Goal: Task Accomplishment & Management: Use online tool/utility

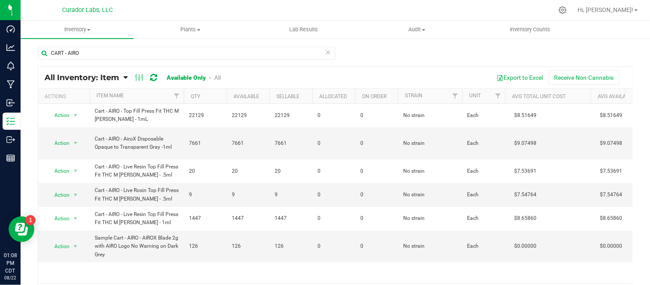
click at [325, 51] on icon at bounding box center [328, 52] width 6 height 10
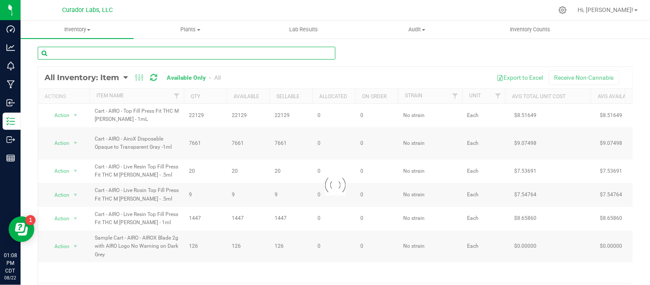
click at [178, 54] on input "text" at bounding box center [187, 53] width 298 height 13
paste input "Cart - HeadChange - EZ Click Glass Live Resin THC M [PERSON_NAME] - 0.5mL"
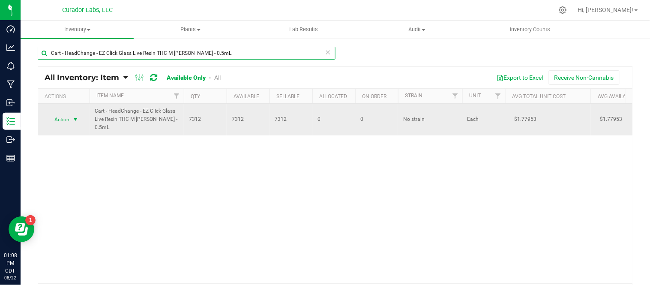
type input "Cart - HeadChange - EZ Click Glass Live Resin THC M [PERSON_NAME] - 0.5mL"
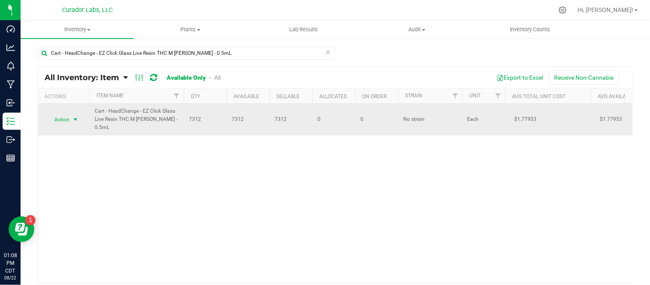
click at [78, 120] on span "select" at bounding box center [75, 119] width 7 height 7
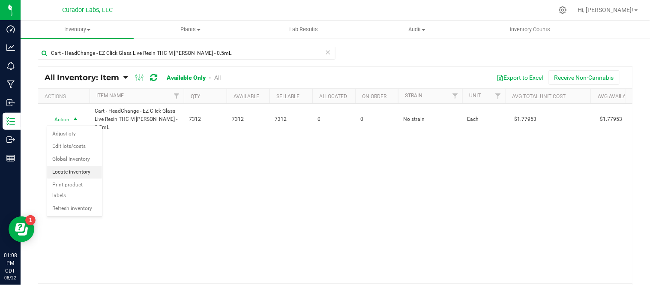
click at [86, 171] on li "Locate inventory" at bounding box center [74, 172] width 55 height 13
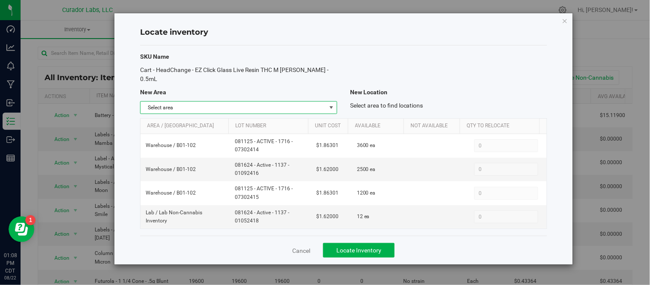
click at [333, 109] on span "select" at bounding box center [331, 107] width 7 height 7
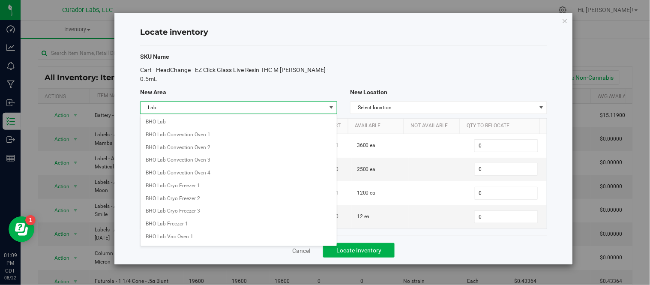
scroll to position [346, 0]
click at [170, 237] on li "Lab" at bounding box center [239, 235] width 196 height 13
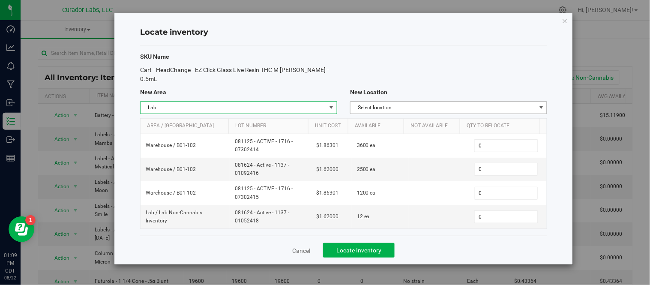
click at [451, 105] on span "Select location" at bounding box center [444, 108] width 186 height 12
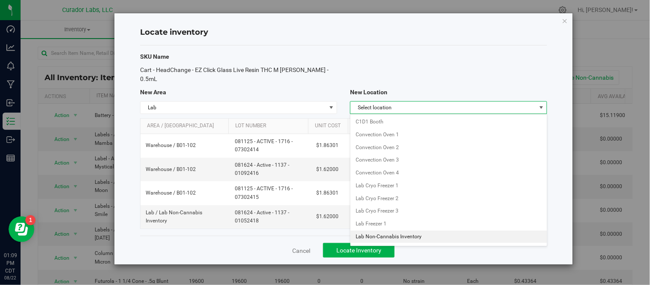
click at [393, 234] on li "Lab Non-Cannabis Inventory" at bounding box center [449, 237] width 196 height 13
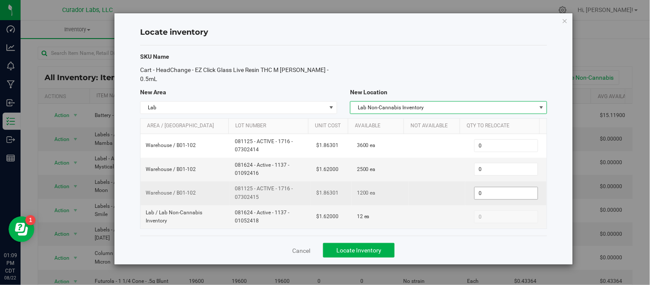
click at [481, 195] on span "0 0" at bounding box center [507, 193] width 64 height 13
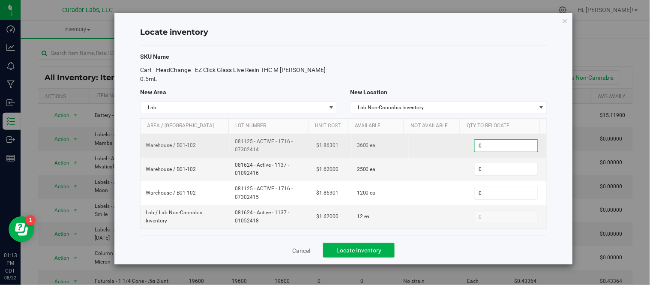
click at [494, 150] on span "0 0" at bounding box center [507, 145] width 64 height 13
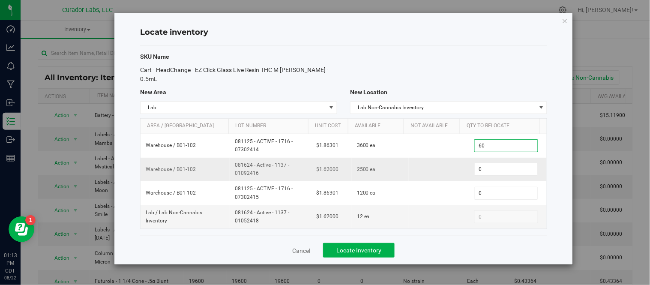
type input "600"
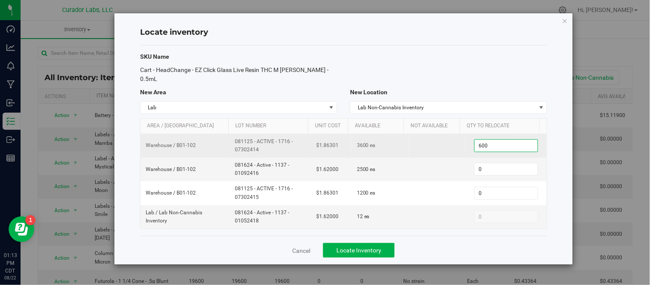
type input "600"
drag, startPoint x: 233, startPoint y: 140, endPoint x: 267, endPoint y: 153, distance: 36.5
click at [267, 153] on span "081125 - ACTIVE - 1716 - 07302414" at bounding box center [270, 146] width 71 height 16
copy span "081125 - ACTIVE - 1716 - 07302414"
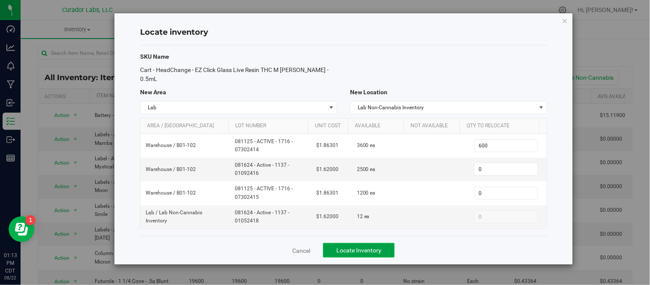
click at [368, 251] on span "Locate Inventory" at bounding box center [359, 250] width 45 height 7
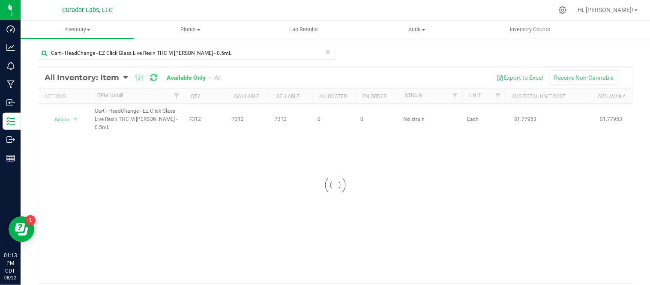
click at [326, 53] on icon at bounding box center [328, 52] width 6 height 10
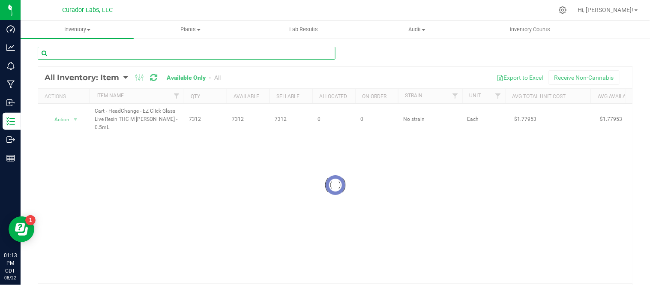
click at [209, 57] on input "text" at bounding box center [187, 53] width 298 height 13
paste input "Mouthpiece - HeadChange - Live Resin Ceramic Barrel Black"
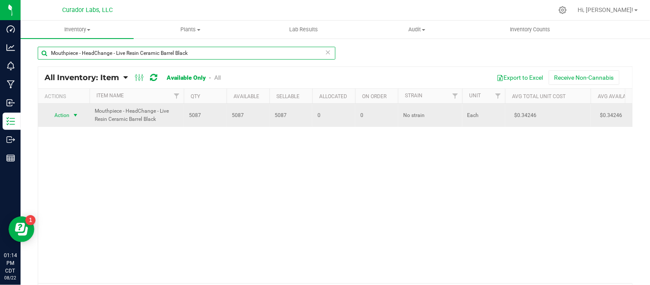
type input "Mouthpiece - HeadChange - Live Resin Ceramic Barrel Black"
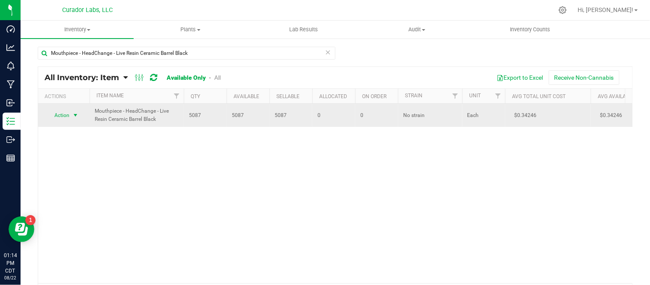
click at [75, 116] on span "select" at bounding box center [75, 115] width 7 height 7
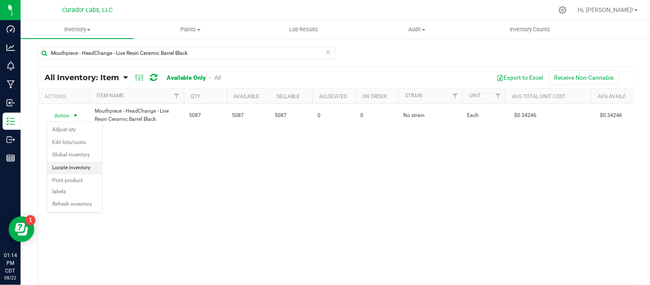
click at [83, 168] on li "Locate inventory" at bounding box center [74, 168] width 55 height 13
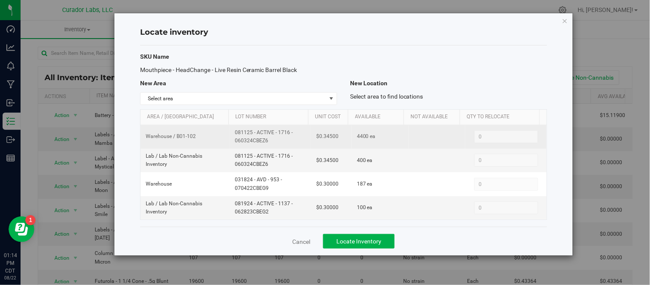
drag, startPoint x: 233, startPoint y: 132, endPoint x: 272, endPoint y: 145, distance: 41.2
click at [272, 145] on td "081125 - ACTIVE - 1716 - 060324CBEZ6" at bounding box center [270, 137] width 81 height 24
copy span "081125 - ACTIVE - 1716 - 060324CBEZ6"
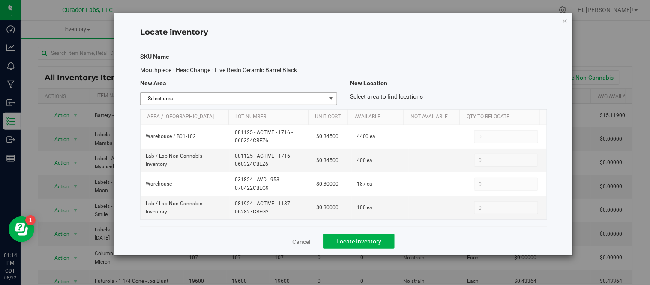
click at [332, 99] on span "select" at bounding box center [331, 98] width 7 height 7
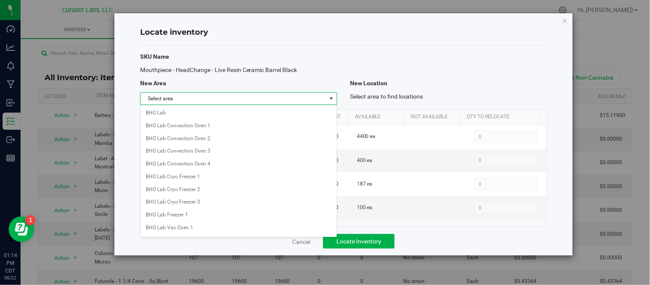
scroll to position [346, 0]
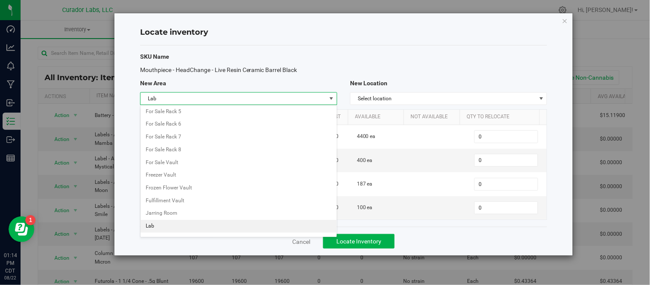
click at [168, 228] on li "Lab" at bounding box center [239, 226] width 196 height 13
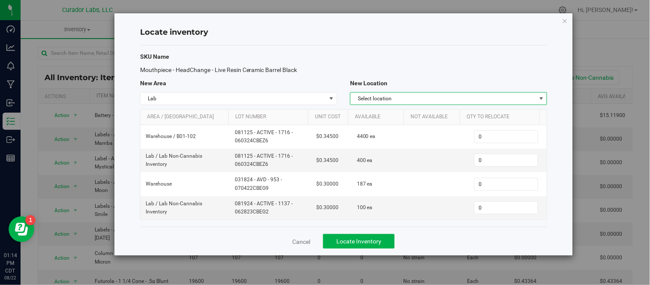
click at [429, 100] on span "Select location" at bounding box center [444, 99] width 186 height 12
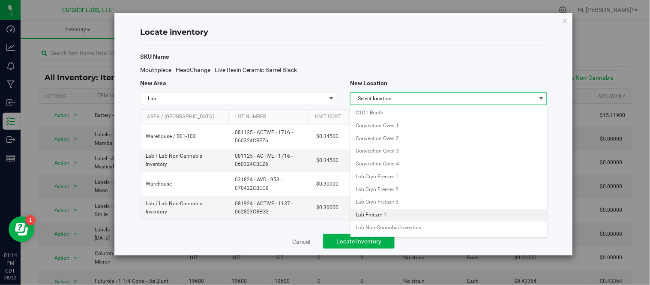
scroll to position [48, 0]
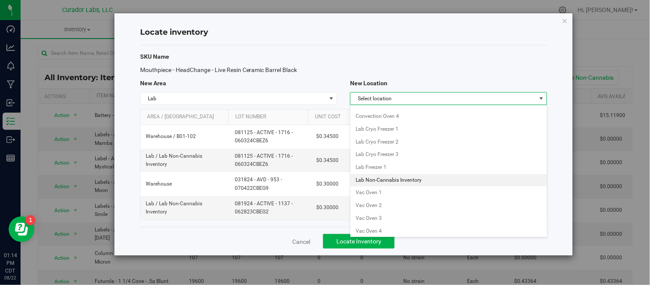
click at [409, 184] on li "Lab Non-Cannabis Inventory" at bounding box center [449, 180] width 196 height 13
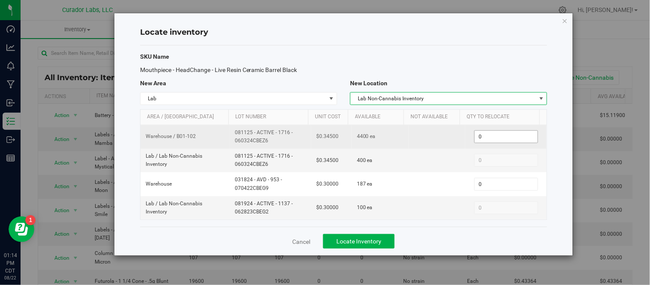
click at [503, 140] on span "0 0" at bounding box center [507, 136] width 64 height 13
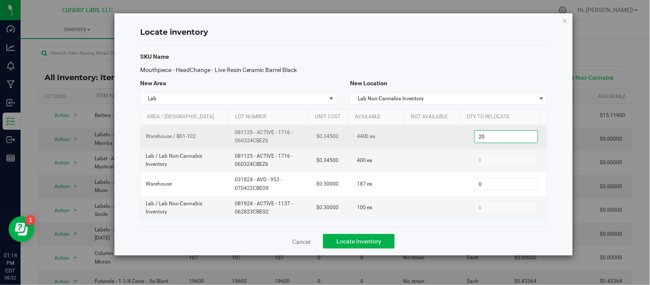
type input "200"
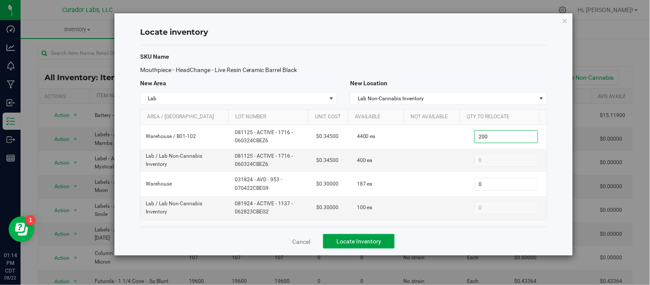
type input "200"
click at [379, 243] on span "Locate Inventory" at bounding box center [359, 241] width 45 height 7
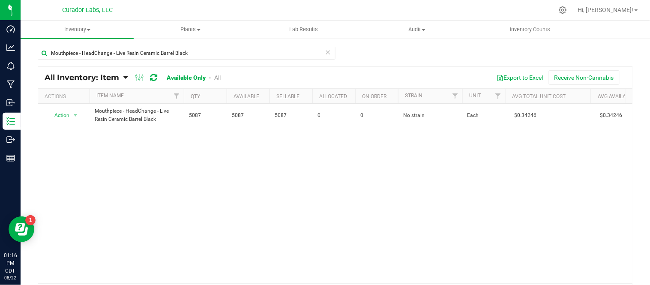
click at [325, 51] on icon at bounding box center [328, 52] width 6 height 10
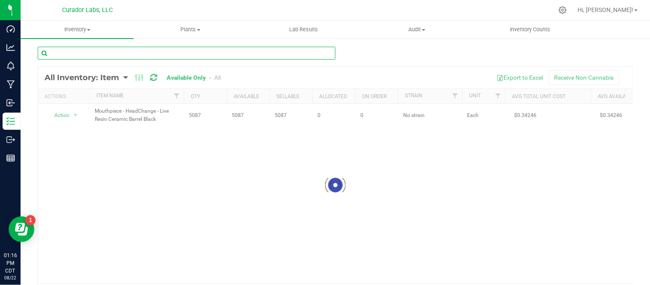
paste input "" Cart - HeadChange - AIO Live Resin Eco Star Recycle Sticker + Warning on Blac…"
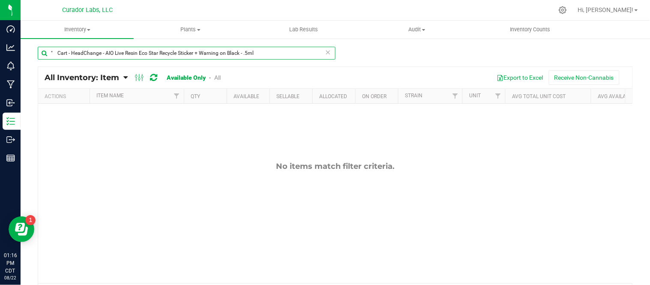
click at [58, 53] on input "" Cart - HeadChange - AIO Live Resin Eco Star Recycle Sticker + Warning on Blac…" at bounding box center [187, 53] width 298 height 13
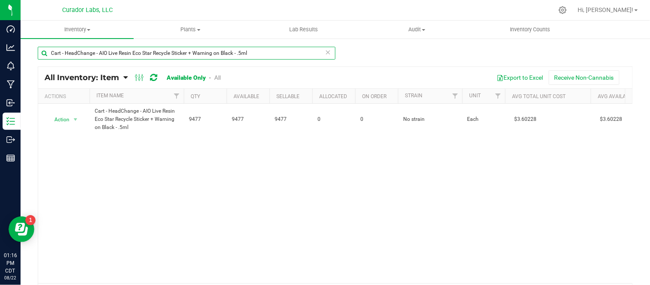
click at [252, 49] on input "Cart - HeadChange - AIO Live Resin Eco Star Recycle Sticker + Warning on Black …" at bounding box center [187, 53] width 298 height 13
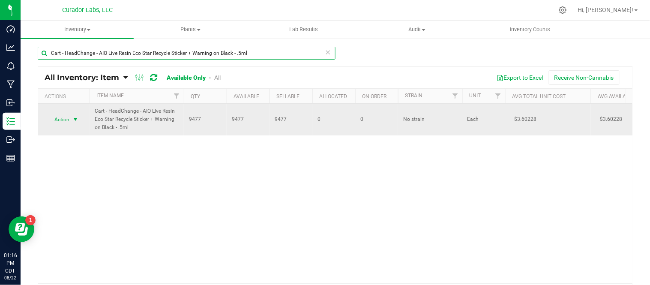
type input "Cart - HeadChange - AIO Live Resin Eco Star Recycle Sticker + Warning on Black …"
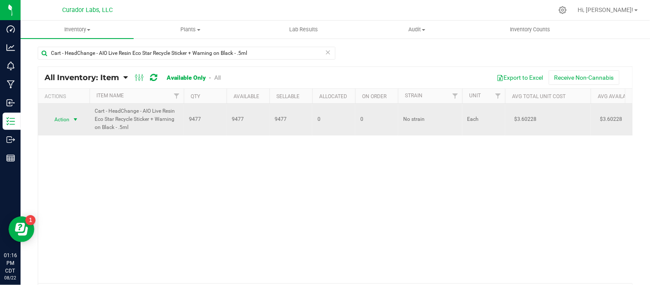
click at [76, 117] on span "select" at bounding box center [75, 119] width 7 height 7
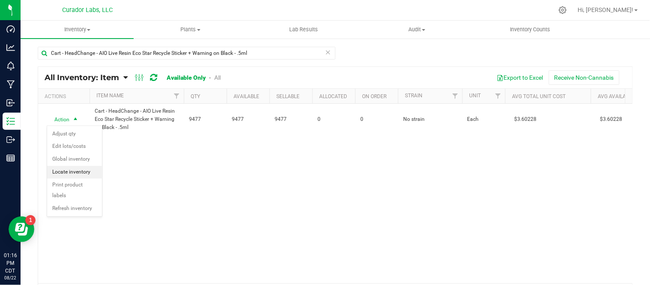
click at [78, 170] on li "Locate inventory" at bounding box center [74, 172] width 55 height 13
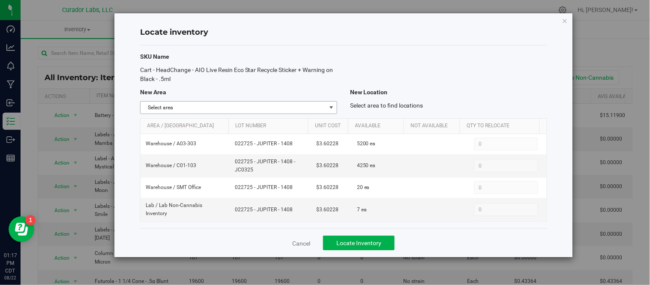
click at [333, 112] on span "select" at bounding box center [331, 108] width 11 height 12
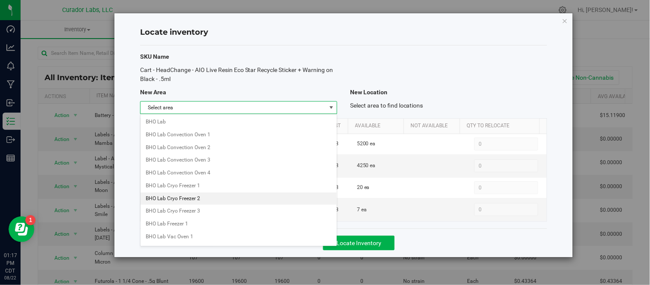
scroll to position [346, 0]
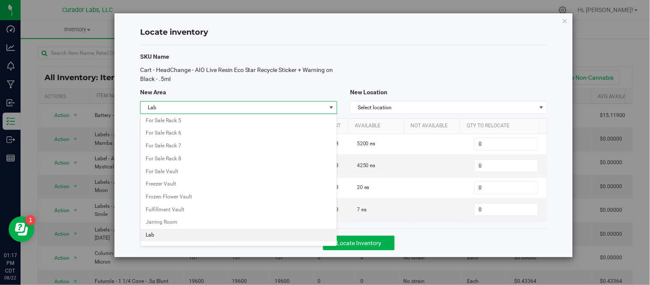
click at [170, 239] on li "Lab" at bounding box center [239, 235] width 196 height 13
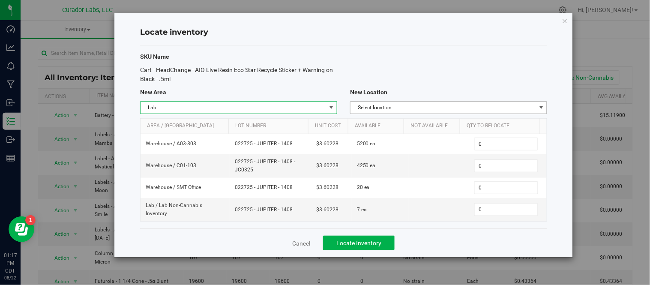
click at [453, 109] on span "Select location" at bounding box center [444, 108] width 186 height 12
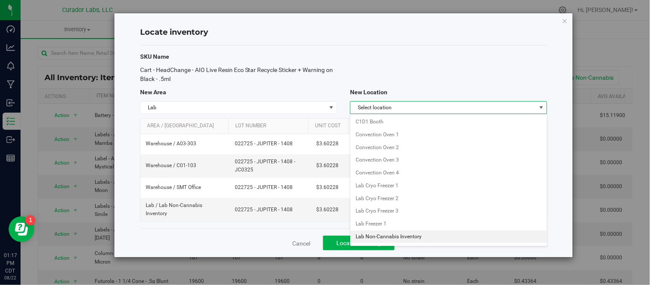
click at [388, 236] on li "Lab Non-Cannabis Inventory" at bounding box center [449, 237] width 196 height 13
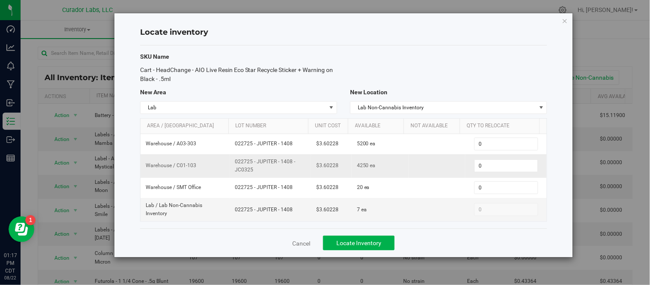
drag, startPoint x: 234, startPoint y: 161, endPoint x: 260, endPoint y: 168, distance: 27.3
click at [260, 168] on span "022725 - JUPITER - 1408 - JC0325" at bounding box center [270, 166] width 71 height 16
copy span "022725 - JUPITER - 1408 - JC0325"
click at [492, 170] on input "0" at bounding box center [506, 166] width 63 height 12
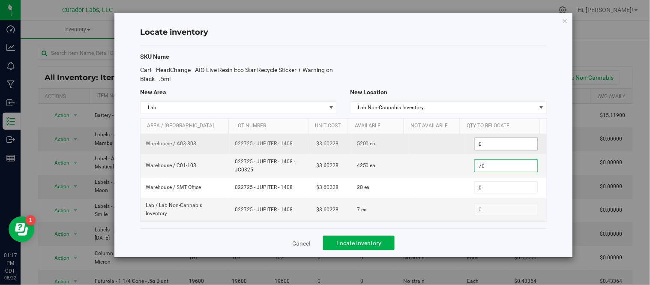
type input "700"
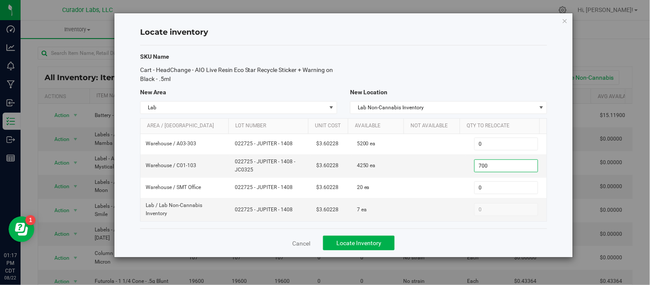
type input "700"
click at [426, 238] on div "Cancel Locate Inventory" at bounding box center [343, 242] width 407 height 29
click at [382, 240] on button "Locate Inventory" at bounding box center [359, 243] width 72 height 15
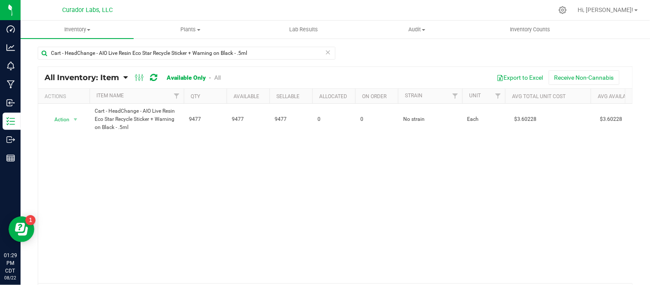
click at [325, 50] on icon at bounding box center [328, 52] width 6 height 10
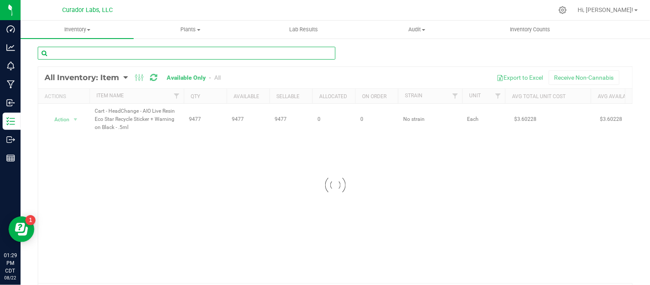
paste input "Labeled Bottle - Safe Bet - .5g Hash Infused Rolls with Warning and White and O…"
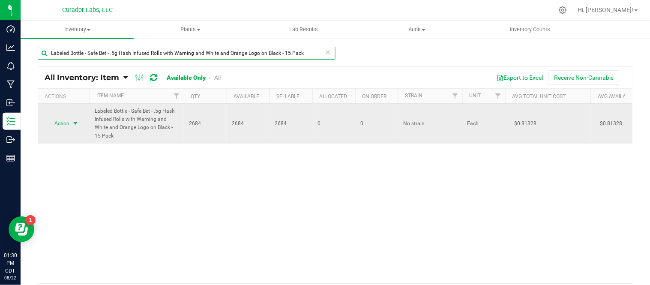
type input "Labeled Bottle - Safe Bet - .5g Hash Infused Rolls with Warning and White and O…"
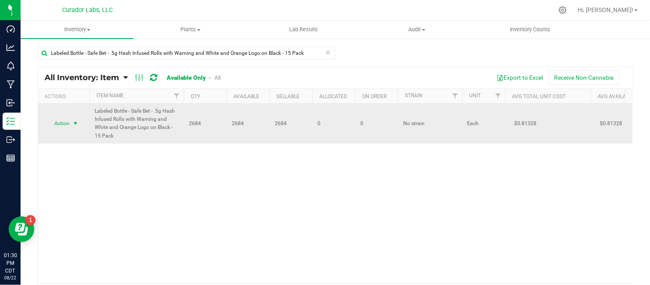
click at [73, 123] on span "select" at bounding box center [75, 123] width 7 height 7
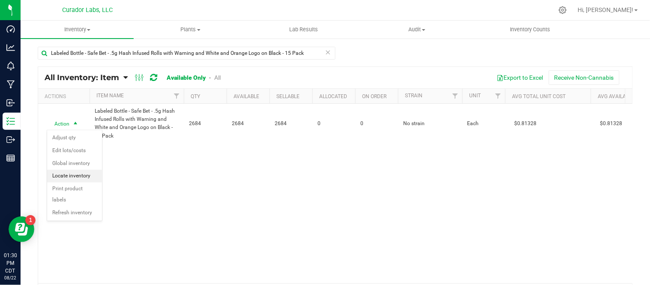
click at [84, 173] on li "Locate inventory" at bounding box center [74, 176] width 55 height 13
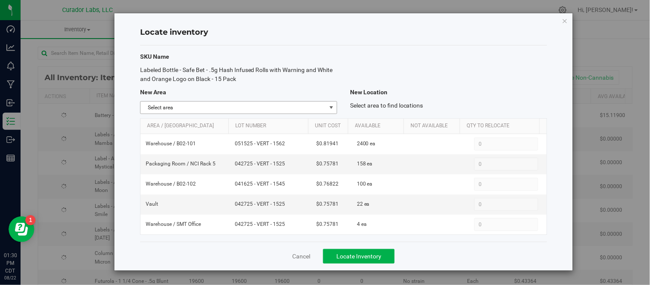
click at [334, 105] on span "select" at bounding box center [331, 107] width 7 height 7
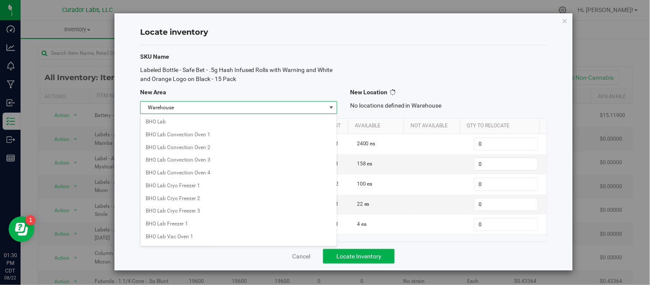
scroll to position [679, 0]
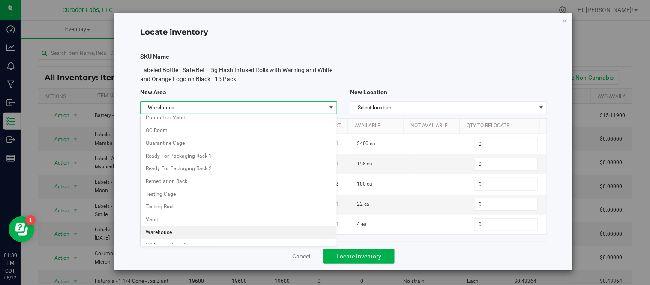
click at [436, 76] on div "Labeled Bottle - Safe Bet - .5g Hash Infused Rolls with Warning and White and O…" at bounding box center [344, 75] width 420 height 18
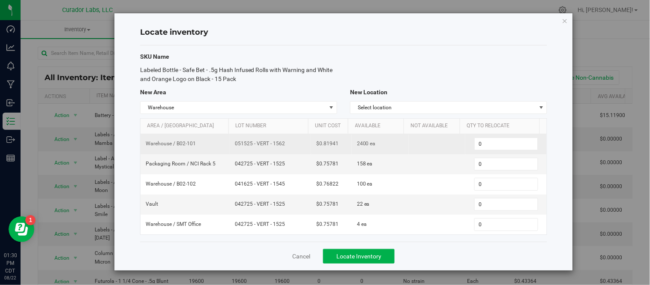
drag, startPoint x: 233, startPoint y: 144, endPoint x: 287, endPoint y: 149, distance: 54.2
click at [287, 149] on td "051525 - VERT - 1562" at bounding box center [270, 144] width 81 height 20
copy span "051525 - VERT - 1562"
drag, startPoint x: 316, startPoint y: 146, endPoint x: 343, endPoint y: 146, distance: 27.0
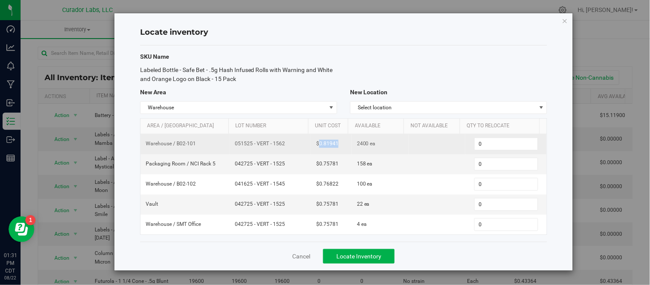
click at [343, 146] on td "$0.81941" at bounding box center [331, 144] width 41 height 20
copy span "0.81941"
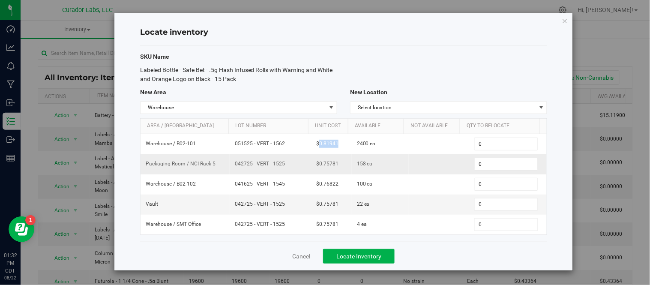
drag, startPoint x: 233, startPoint y: 168, endPoint x: 292, endPoint y: 170, distance: 59.2
click at [292, 170] on td "042725 - VERT - 1525" at bounding box center [270, 164] width 81 height 20
copy span "042725 - VERT - 1525"
click at [318, 165] on span "$0.75781" at bounding box center [327, 164] width 22 height 8
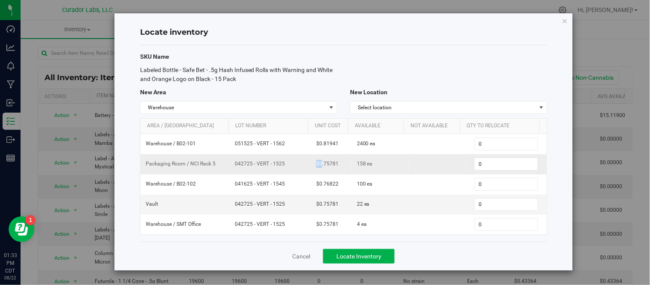
click at [317, 165] on span "$0.75781" at bounding box center [327, 164] width 22 height 8
drag, startPoint x: 315, startPoint y: 165, endPoint x: 336, endPoint y: 165, distance: 21.4
click at [336, 165] on td "$0.75781" at bounding box center [331, 164] width 41 height 20
copy span "$0.75781"
click at [330, 165] on span "$0.75781" at bounding box center [327, 164] width 22 height 8
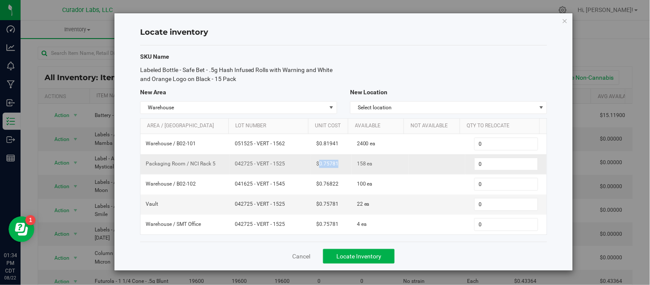
drag, startPoint x: 317, startPoint y: 165, endPoint x: 337, endPoint y: 168, distance: 19.5
click at [337, 168] on td "$0.75781" at bounding box center [331, 164] width 41 height 20
copy span "0.75781"
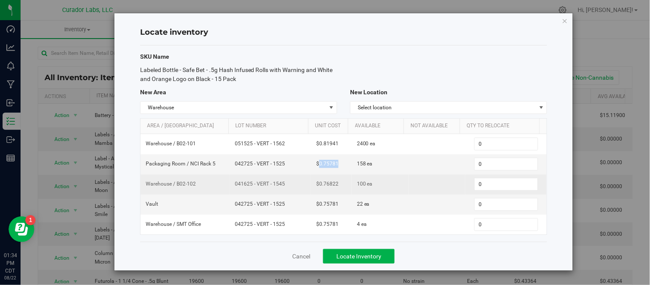
drag, startPoint x: 234, startPoint y: 184, endPoint x: 288, endPoint y: 194, distance: 54.9
click at [288, 194] on td "041625 - VERT - 1545" at bounding box center [270, 184] width 81 height 20
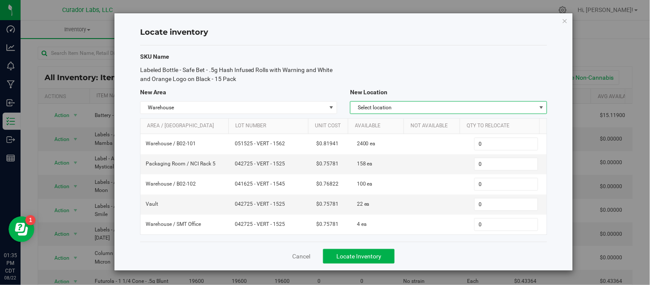
click at [451, 105] on span "Select location" at bounding box center [444, 108] width 186 height 12
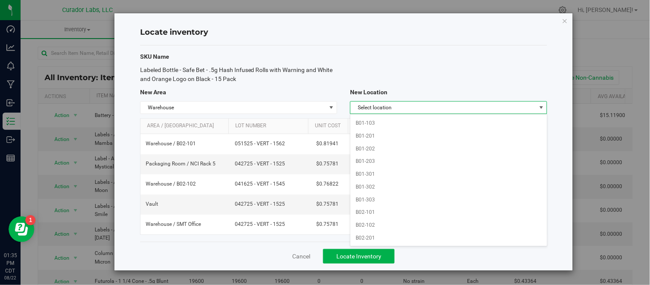
scroll to position [429, 0]
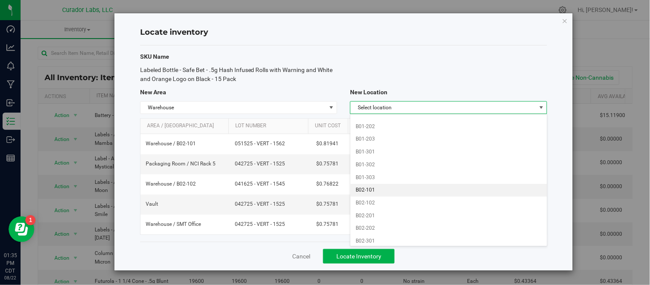
click at [385, 194] on li "B02-101" at bounding box center [449, 190] width 196 height 13
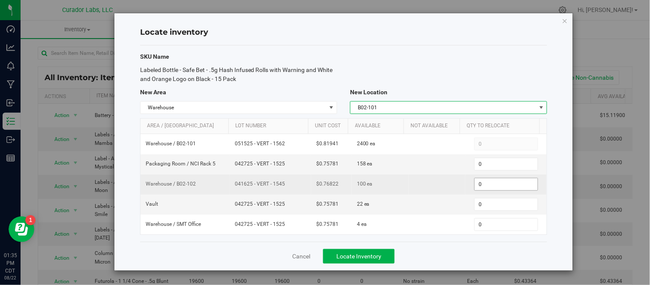
click at [485, 183] on span "0 0" at bounding box center [507, 184] width 64 height 13
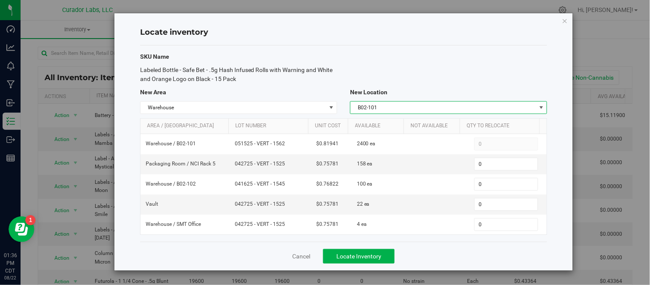
click at [541, 108] on span "select" at bounding box center [541, 107] width 7 height 7
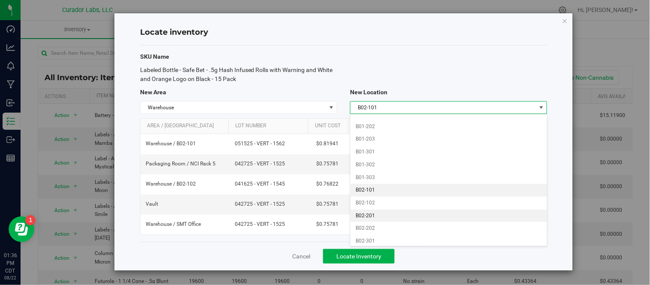
click at [402, 215] on li "B02-201" at bounding box center [449, 216] width 196 height 13
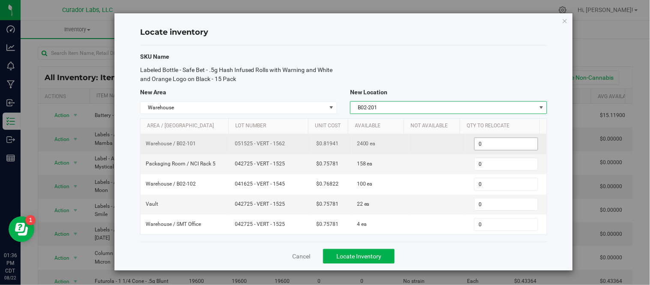
click at [490, 148] on span "0 0" at bounding box center [507, 144] width 64 height 13
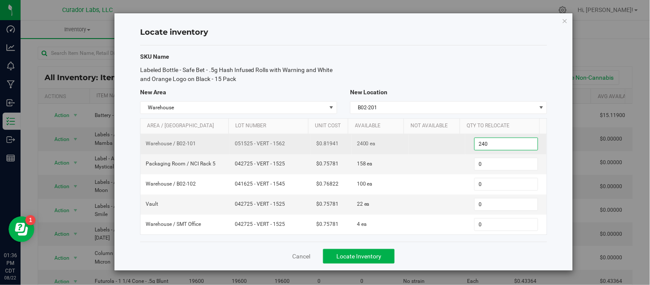
type input "2400"
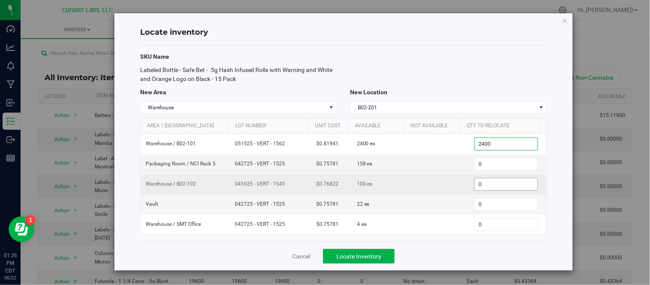
type input "2,400"
click at [481, 186] on span "0 0" at bounding box center [507, 184] width 64 height 13
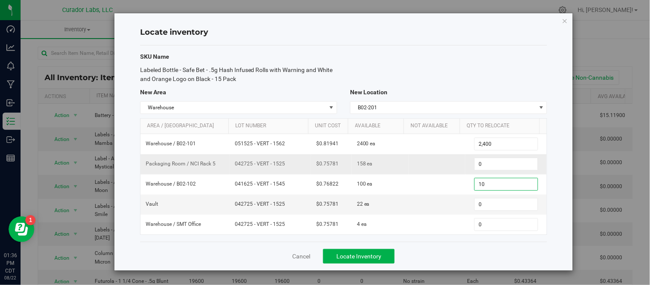
type input "100"
click at [460, 91] on div "New Location" at bounding box center [449, 92] width 210 height 9
click at [372, 259] on span "Locate Inventory" at bounding box center [359, 256] width 45 height 7
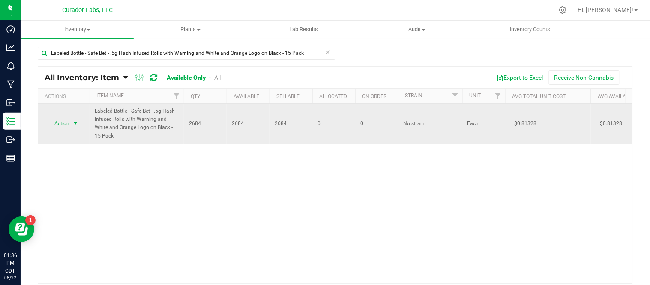
click at [78, 125] on span "select" at bounding box center [75, 123] width 7 height 7
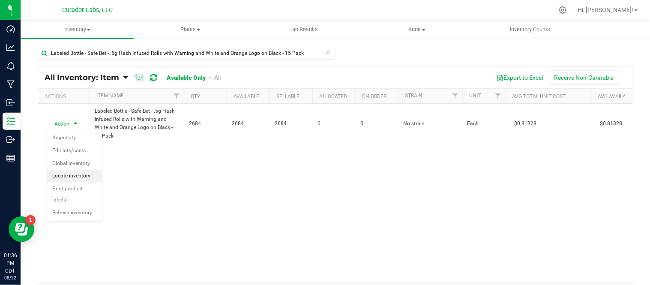
click at [82, 176] on li "Locate inventory" at bounding box center [74, 176] width 55 height 13
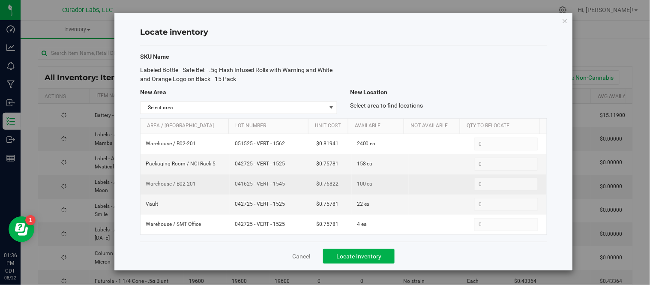
drag, startPoint x: 233, startPoint y: 183, endPoint x: 286, endPoint y: 183, distance: 52.3
click at [286, 183] on span "041625 - VERT - 1545" at bounding box center [270, 184] width 71 height 8
drag, startPoint x: 275, startPoint y: 183, endPoint x: 234, endPoint y: 176, distance: 41.4
click at [234, 177] on td "041625 - VERT - 1545" at bounding box center [270, 184] width 81 height 20
drag, startPoint x: 234, startPoint y: 186, endPoint x: 281, endPoint y: 190, distance: 47.3
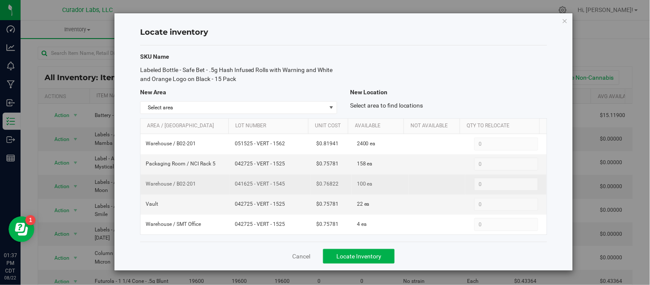
click at [281, 190] on td "041625 - VERT - 1545" at bounding box center [270, 184] width 81 height 20
drag, startPoint x: 316, startPoint y: 183, endPoint x: 342, endPoint y: 186, distance: 25.9
click at [342, 186] on td "$0.76822" at bounding box center [331, 184] width 41 height 20
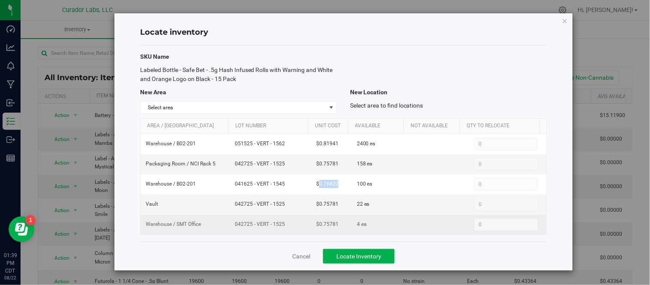
drag, startPoint x: 232, startPoint y: 226, endPoint x: 281, endPoint y: 229, distance: 49.4
click at [281, 229] on td "042725 - VERT - 1525" at bounding box center [270, 225] width 81 height 20
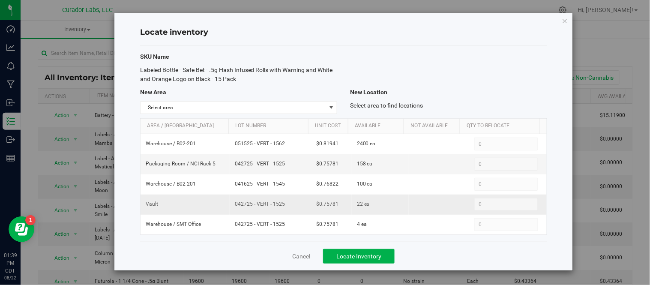
drag, startPoint x: 276, startPoint y: 226, endPoint x: 239, endPoint y: 208, distance: 41.2
drag, startPoint x: 239, startPoint y: 208, endPoint x: 284, endPoint y: 209, distance: 45.0
click at [284, 209] on td "042725 - VERT - 1525" at bounding box center [270, 205] width 81 height 20
drag, startPoint x: 317, startPoint y: 206, endPoint x: 342, endPoint y: 208, distance: 24.5
click at [342, 208] on td "$0.75781" at bounding box center [331, 205] width 41 height 20
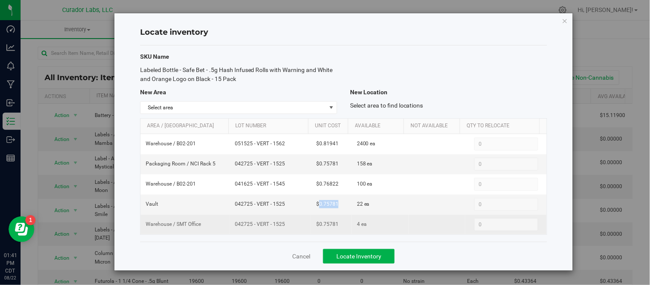
drag, startPoint x: 245, startPoint y: 224, endPoint x: 286, endPoint y: 226, distance: 40.4
click at [286, 226] on span "042725 - VERT - 1525" at bounding box center [270, 224] width 71 height 8
drag, startPoint x: 316, startPoint y: 225, endPoint x: 339, endPoint y: 227, distance: 22.8
click at [339, 227] on td "$0.75781" at bounding box center [331, 225] width 41 height 20
